Goal: Obtain resource: Download file/media

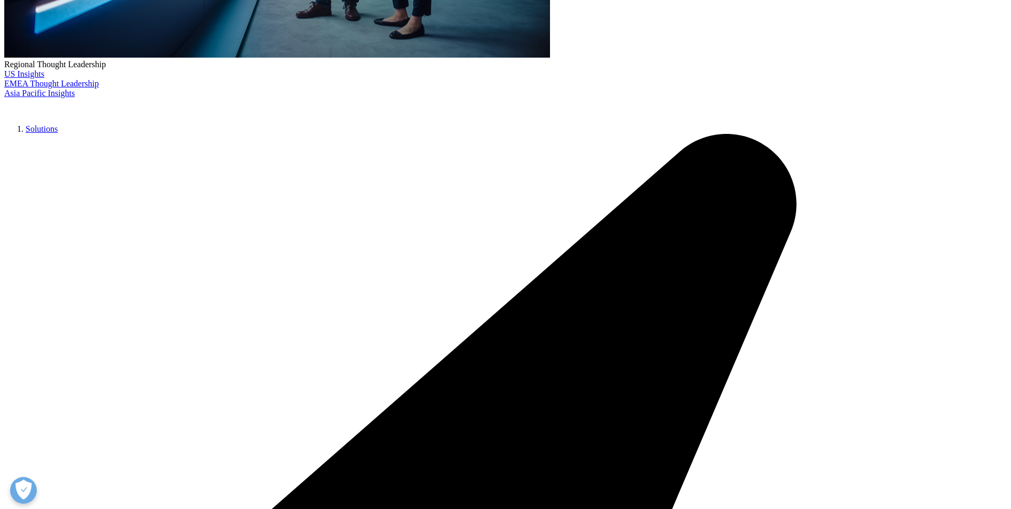
scroll to position [589, 629]
type input "[PERSON_NAME]"
type input "Foo"
type input "Senior Manager"
type input "[PERSON_NAME]"
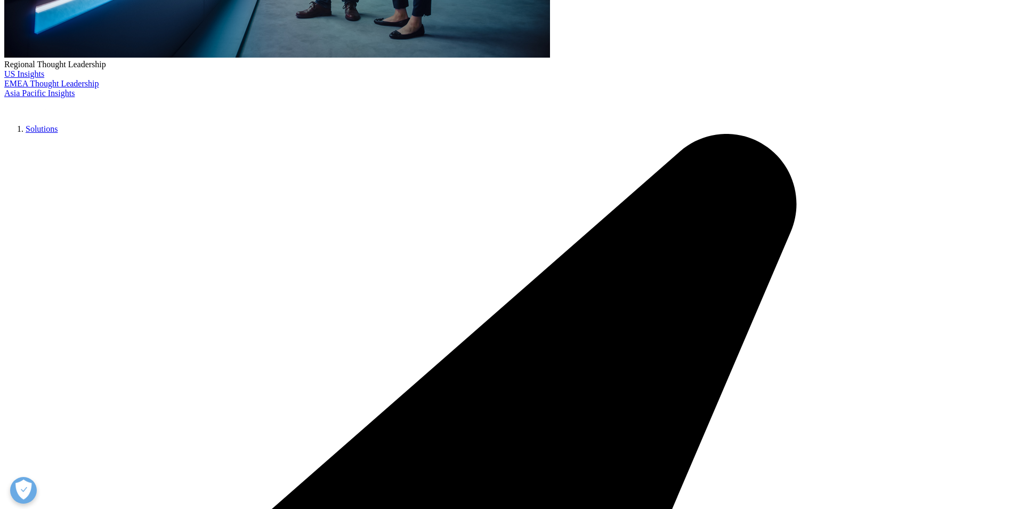
scroll to position [601, 629]
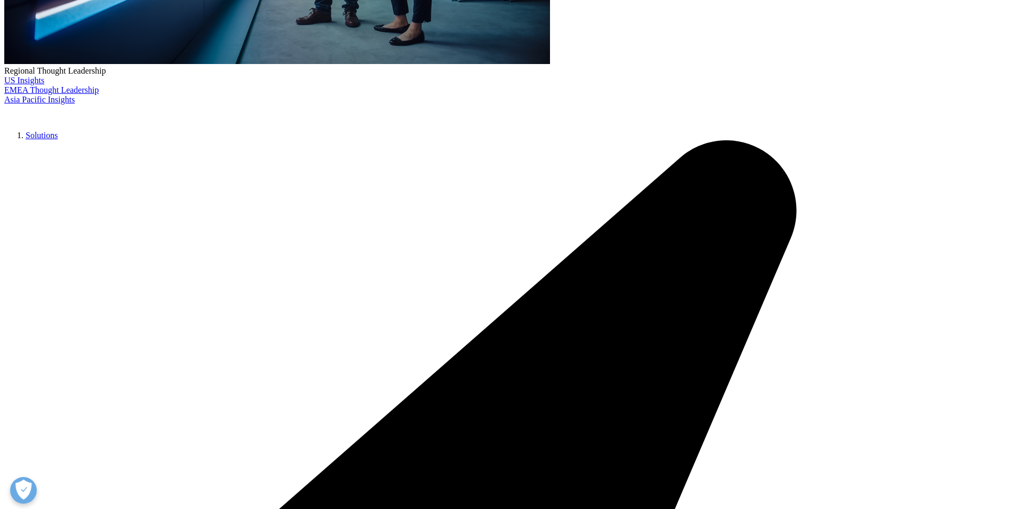
type input "[DOMAIN_NAME][EMAIL_ADDRESS][DOMAIN_NAME]"
select select "[GEOGRAPHIC_DATA]"
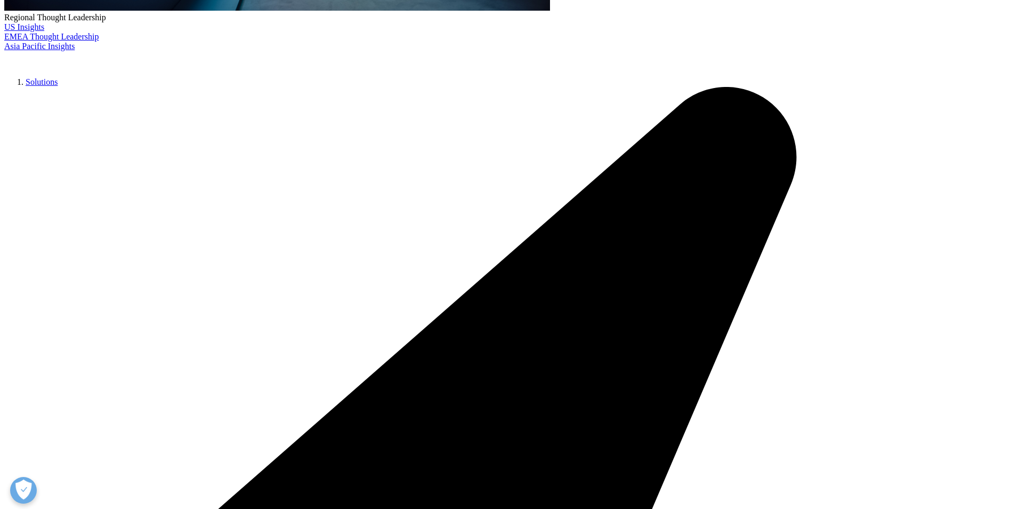
scroll to position [533, 0]
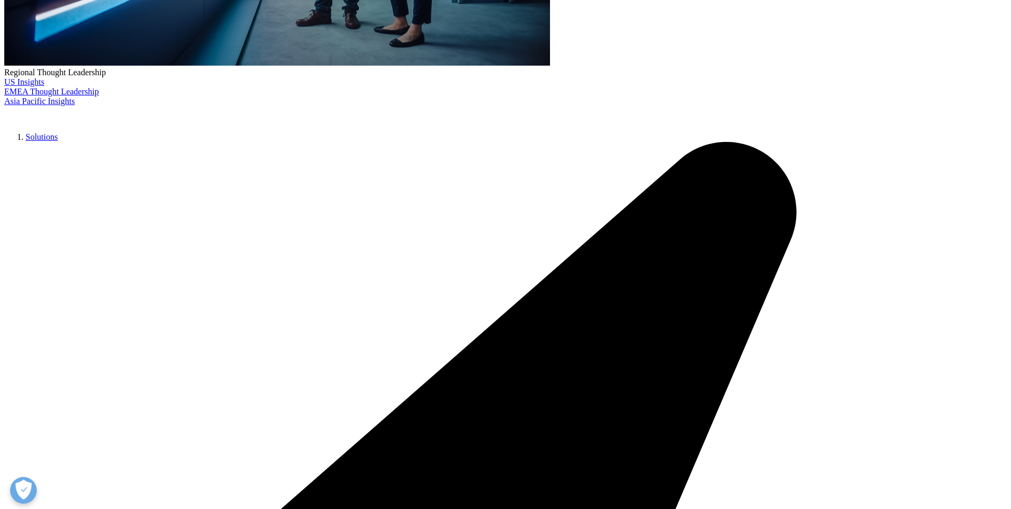
scroll to position [255, 0]
